Goal: Task Accomplishment & Management: Manage account settings

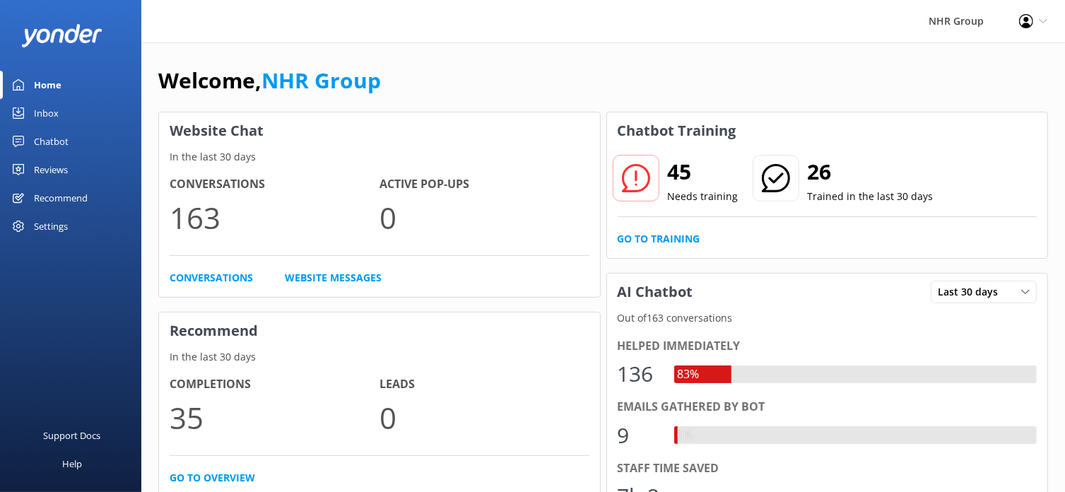
click at [45, 112] on div "Inbox" at bounding box center [46, 113] width 25 height 28
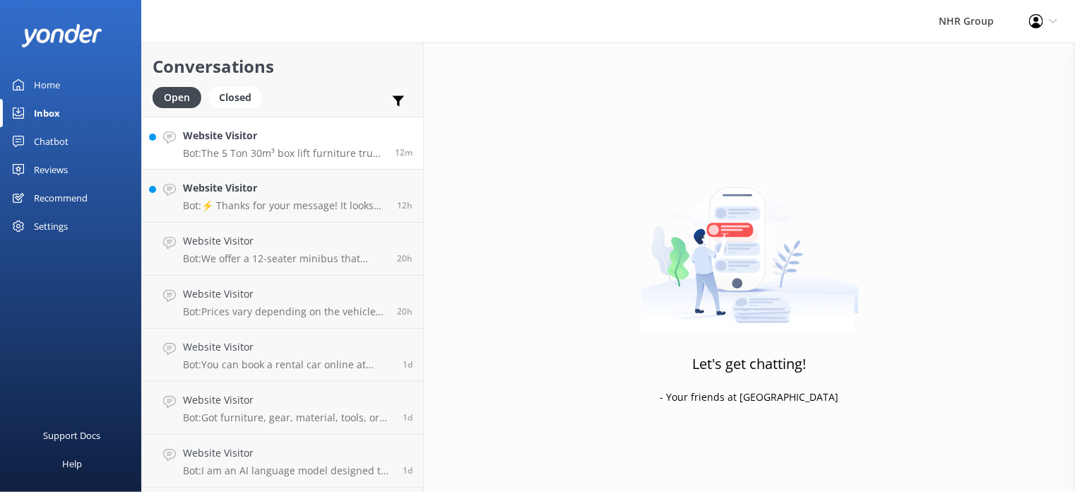
click at [285, 152] on p "Bot: The 5 Ton 30m³ box lift furniture truck is designed for bigger moves and i…" at bounding box center [283, 153] width 201 height 13
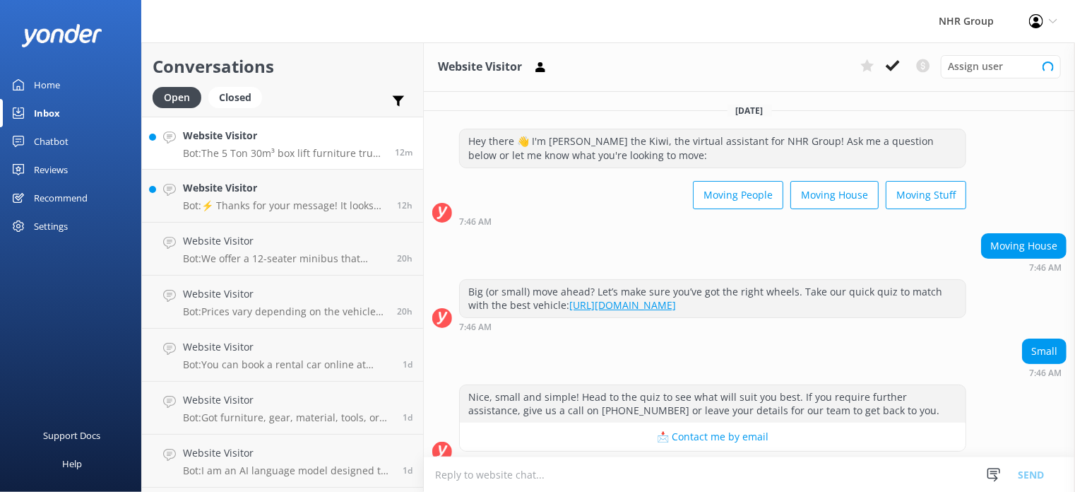
scroll to position [160, 0]
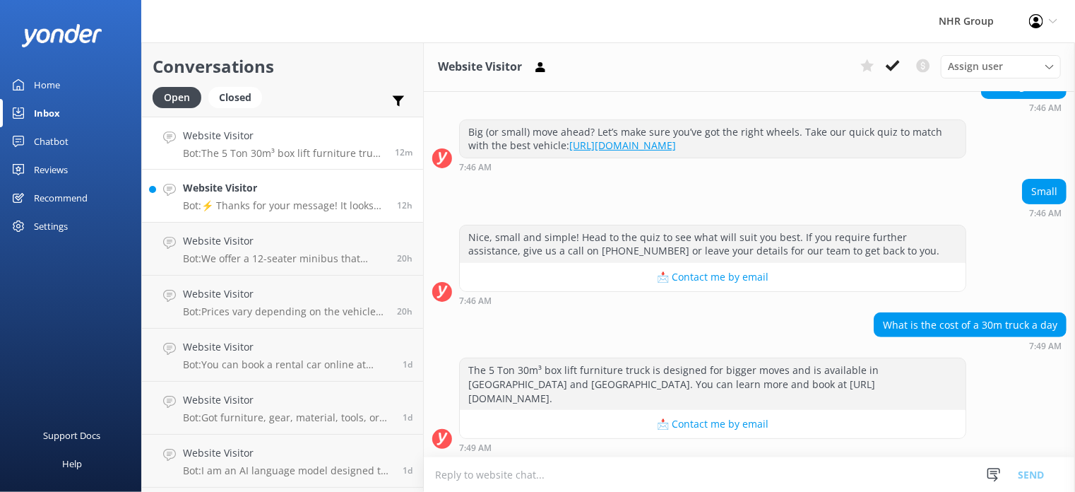
click at [263, 203] on p "Bot: ⚡ Thanks for your message! It looks like this one might be best handled by…" at bounding box center [284, 205] width 203 height 13
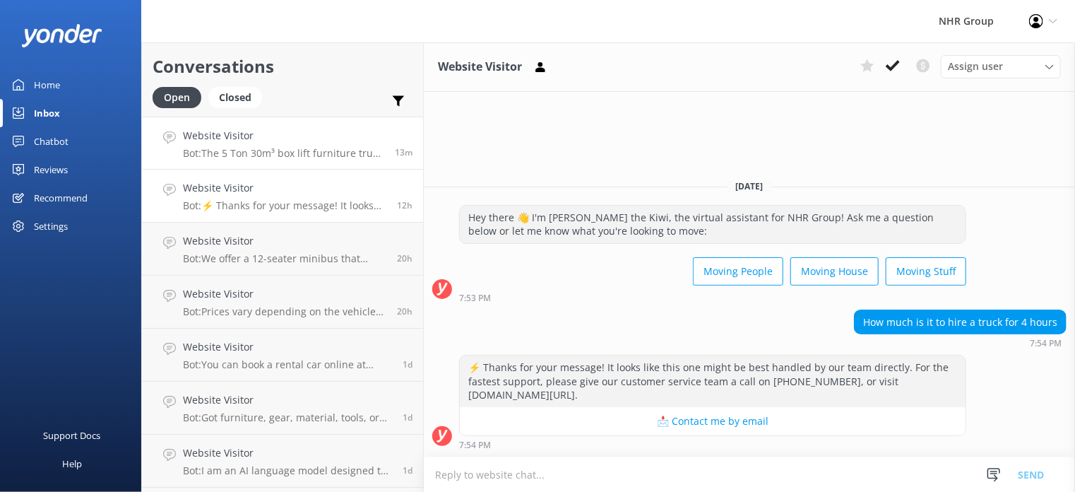
click at [300, 158] on p "Bot: The 5 Ton 30m³ box lift furniture truck is designed for bigger moves and i…" at bounding box center [283, 153] width 201 height 13
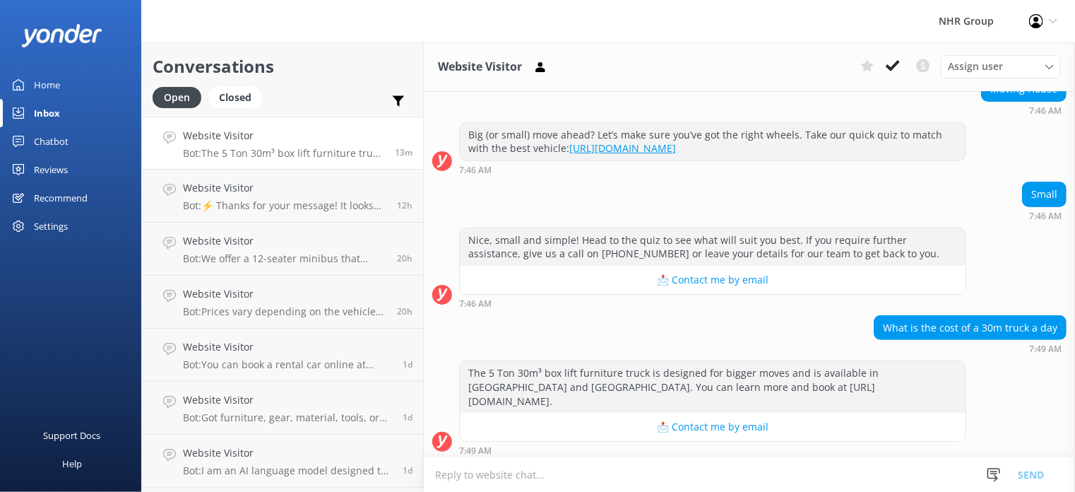
scroll to position [160, 0]
